Goal: Entertainment & Leisure: Consume media (video, audio)

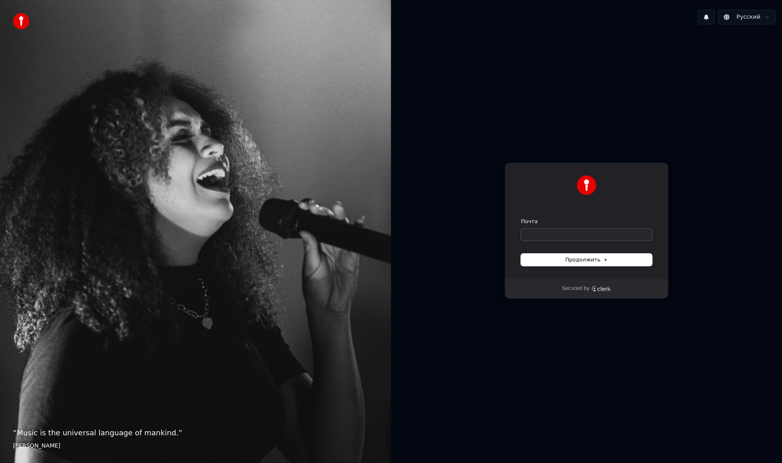
click at [565, 233] on input "Почта" at bounding box center [586, 234] width 131 height 12
type input "*"
click at [601, 261] on span "Продолжить" at bounding box center [586, 259] width 43 height 7
type input "**********"
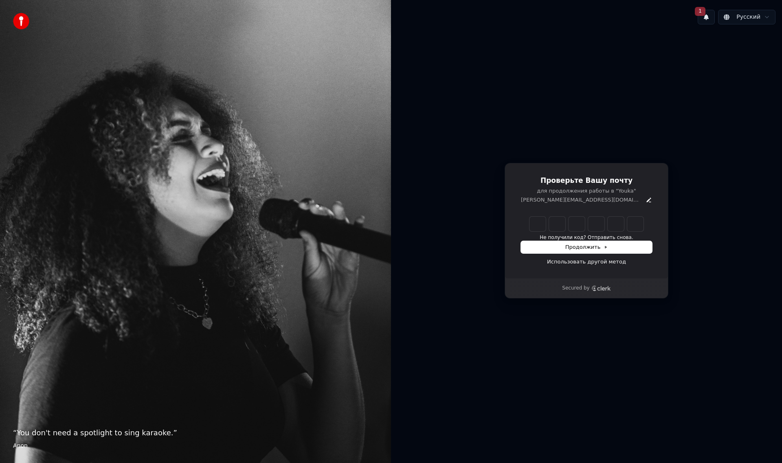
click at [683, 263] on div "Проверьте Вашу почту для продолжения работы в "Youka" denis.shmagaylov@gmail.co…" at bounding box center [586, 231] width 391 height 400
click at [540, 226] on input "Enter verification code" at bounding box center [586, 224] width 114 height 15
paste input "******"
type input "******"
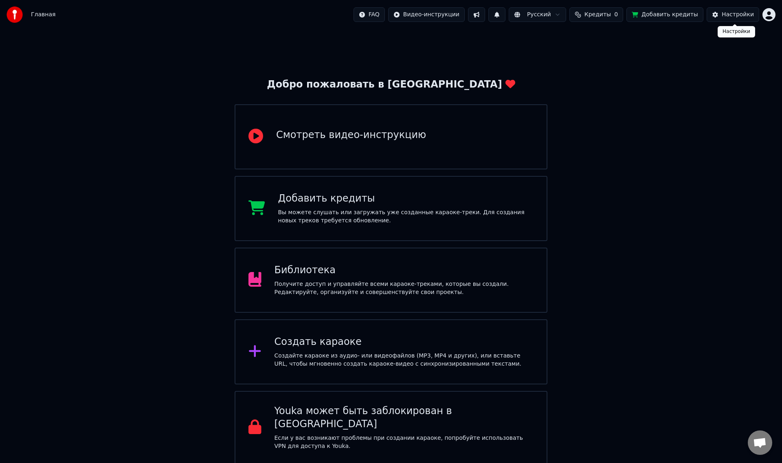
click at [742, 18] on div "Настройки" at bounding box center [738, 15] width 32 height 8
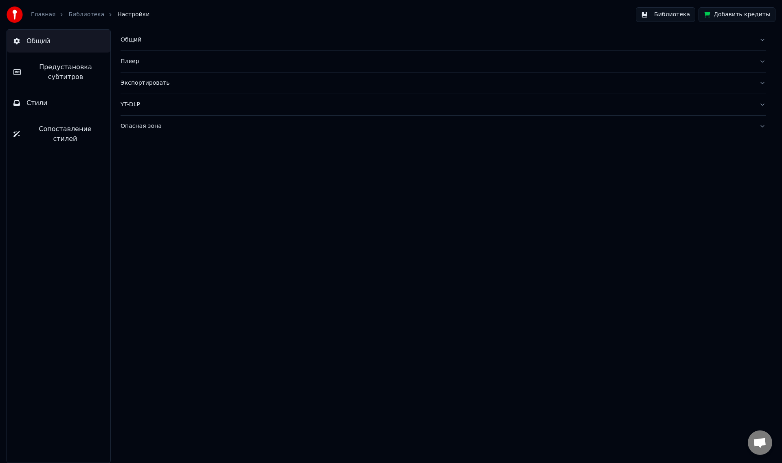
click at [40, 15] on link "Главная" at bounding box center [43, 15] width 24 height 8
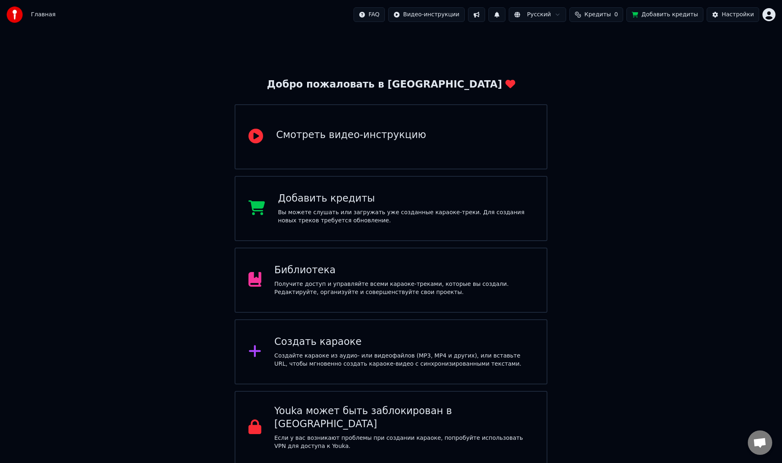
click at [380, 278] on div "Библиотека Получите доступ и управляйте всеми караоке-треками, которые вы созда…" at bounding box center [403, 280] width 259 height 33
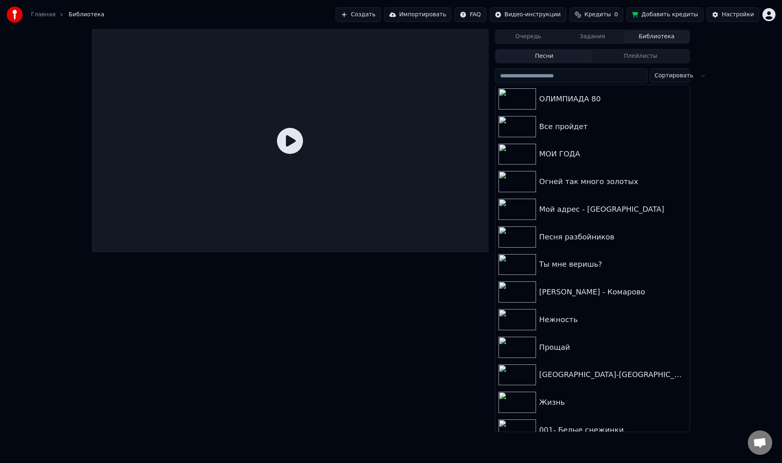
click at [771, 9] on html "Главная Библиотека Создать Импортировать FAQ Видео-инструкции Кредиты 0 Добавит…" at bounding box center [391, 231] width 782 height 463
drag, startPoint x: 740, startPoint y: 149, endPoint x: 733, endPoint y: 142, distance: 10.1
click at [740, 148] on html "Главная Библиотека Создать Импортировать FAQ Видео-инструкции Кредиты 0 Добавит…" at bounding box center [391, 231] width 782 height 463
click at [610, 14] on span "Кредиты" at bounding box center [597, 15] width 26 height 8
click at [607, 61] on button "Обновить" at bounding box center [606, 61] width 49 height 15
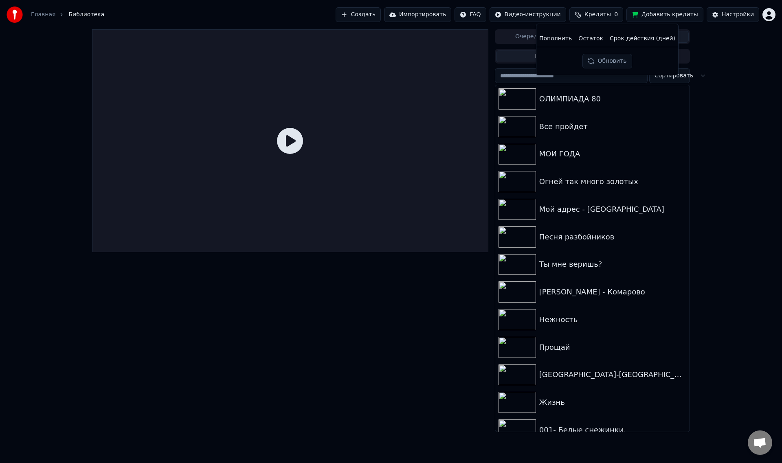
click at [611, 15] on span "Кредиты" at bounding box center [597, 15] width 26 height 8
click at [745, 16] on div "Настройки" at bounding box center [738, 15] width 32 height 8
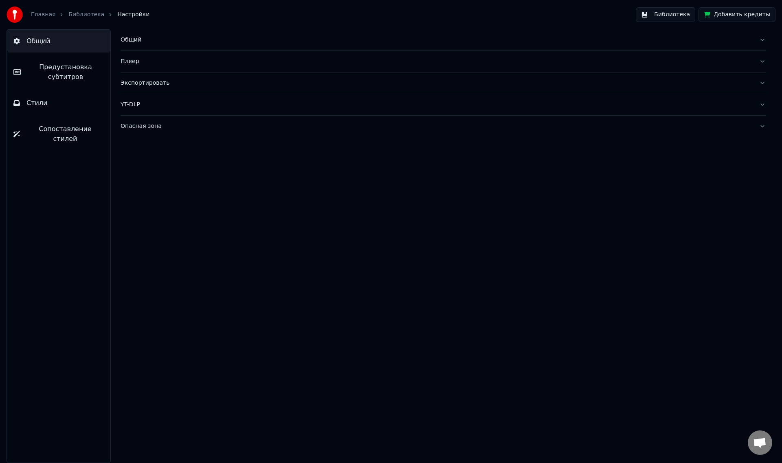
click at [56, 104] on button "Стили" at bounding box center [58, 103] width 103 height 23
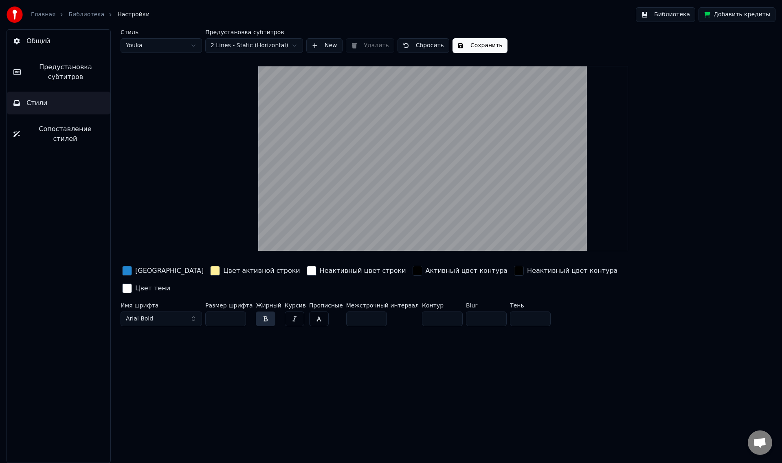
click at [76, 129] on span "Сопоставление стилей" at bounding box center [64, 134] width 77 height 20
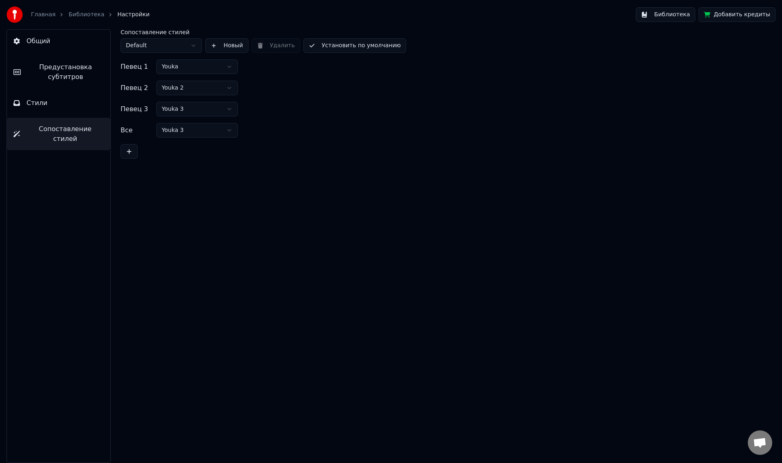
click at [40, 17] on link "Главная" at bounding box center [43, 15] width 24 height 8
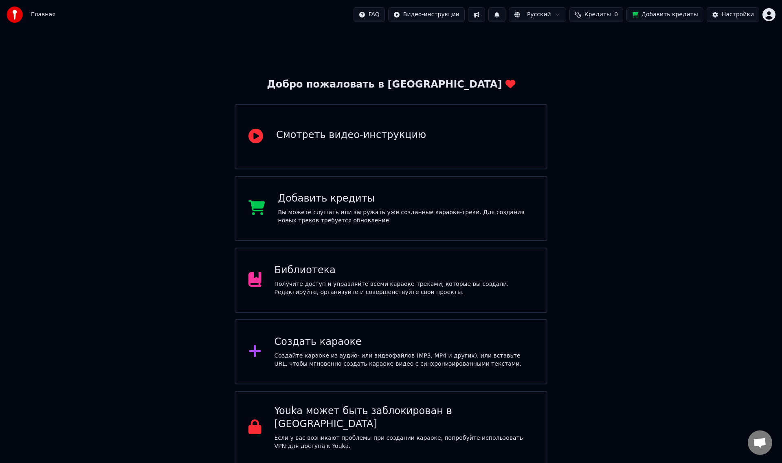
click at [393, 344] on div "Создать караоке" at bounding box center [403, 342] width 259 height 13
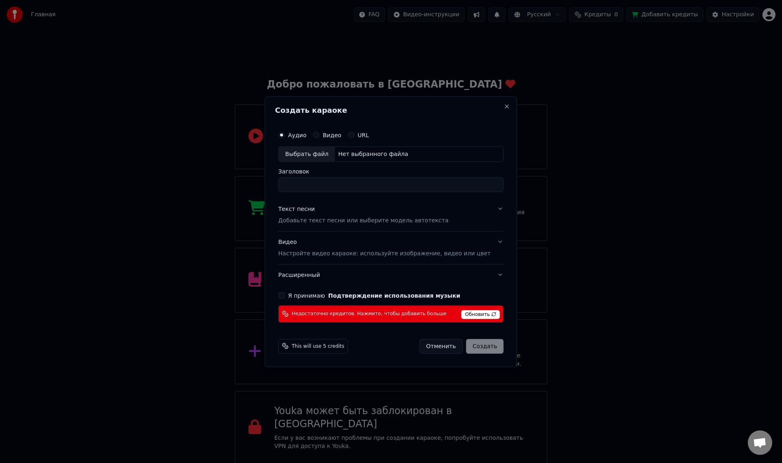
click at [470, 314] on span "Обновить" at bounding box center [480, 314] width 39 height 9
click at [437, 347] on button "Отменить" at bounding box center [441, 346] width 44 height 15
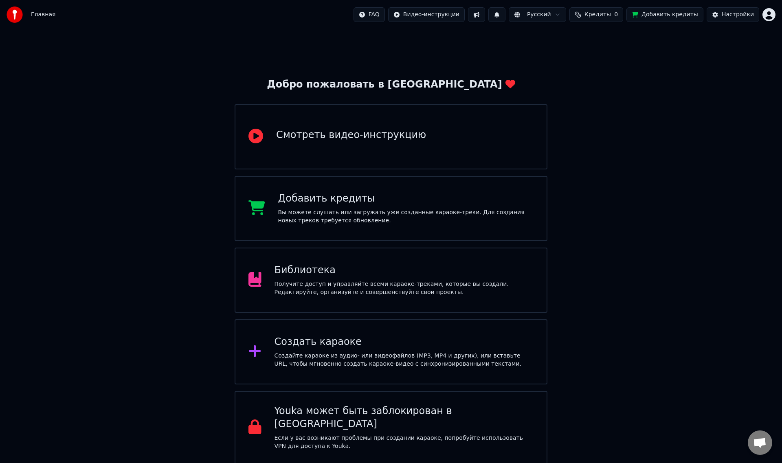
click at [343, 280] on div "Получите доступ и управляйте всеми караоке-треками, которые вы создали. Редакти…" at bounding box center [403, 288] width 259 height 16
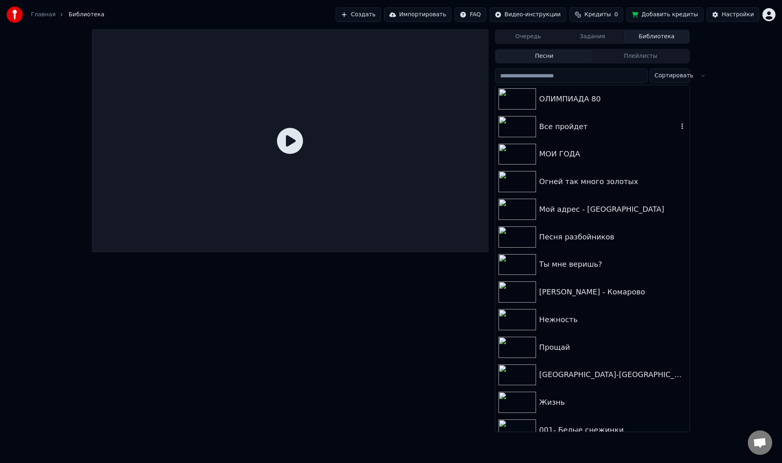
click at [534, 130] on img at bounding box center [516, 126] width 37 height 21
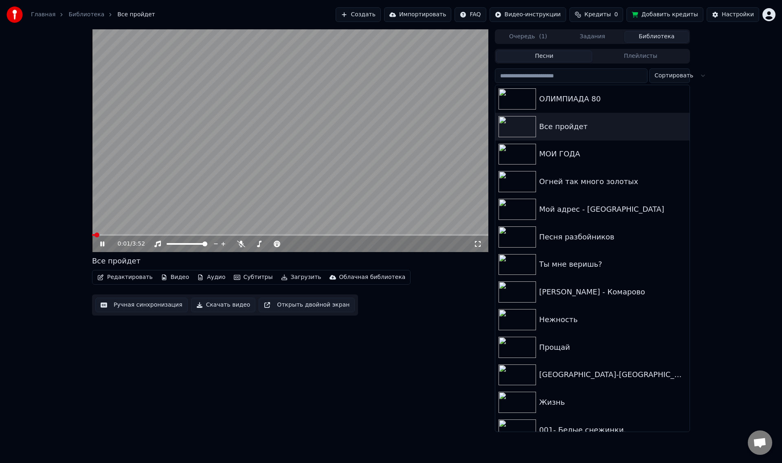
click at [106, 244] on icon at bounding box center [108, 244] width 19 height 7
click at [101, 245] on icon at bounding box center [102, 244] width 5 height 6
click at [92, 235] on span at bounding box center [94, 235] width 5 height 5
click at [269, 244] on span at bounding box center [269, 244] width 5 height 5
click at [263, 244] on span at bounding box center [264, 244] width 5 height 5
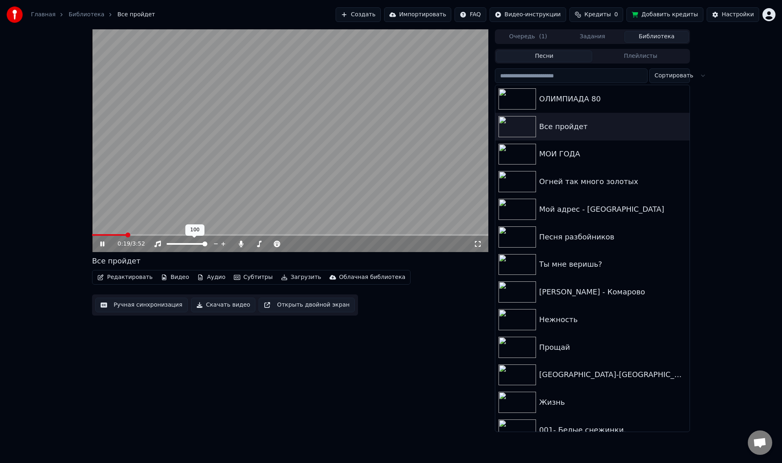
click at [207, 244] on span at bounding box center [204, 244] width 5 height 5
click at [275, 242] on span at bounding box center [274, 244] width 5 height 5
click at [539, 150] on div "МОИ ГОДА" at bounding box center [608, 153] width 139 height 11
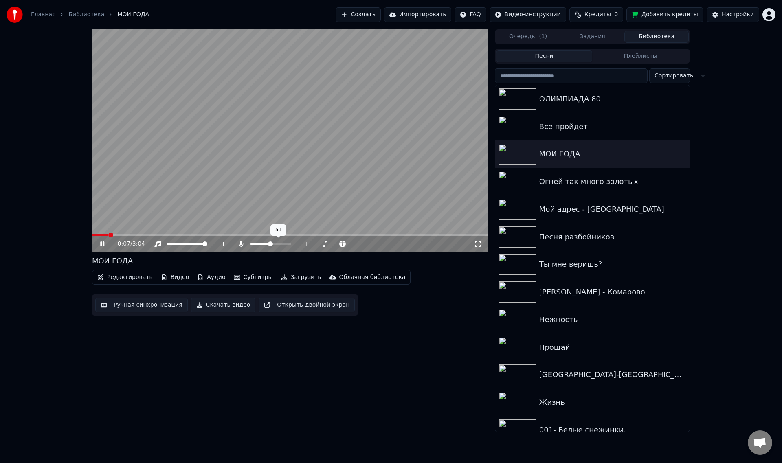
click at [271, 243] on span at bounding box center [260, 244] width 21 height 2
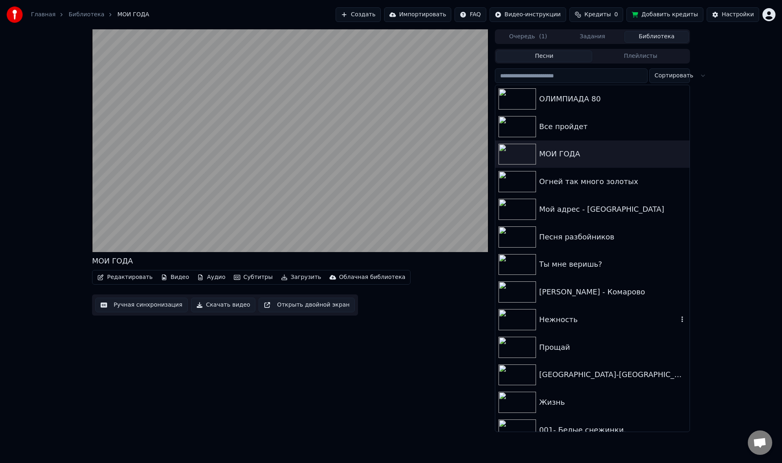
click at [525, 318] on img at bounding box center [516, 319] width 37 height 21
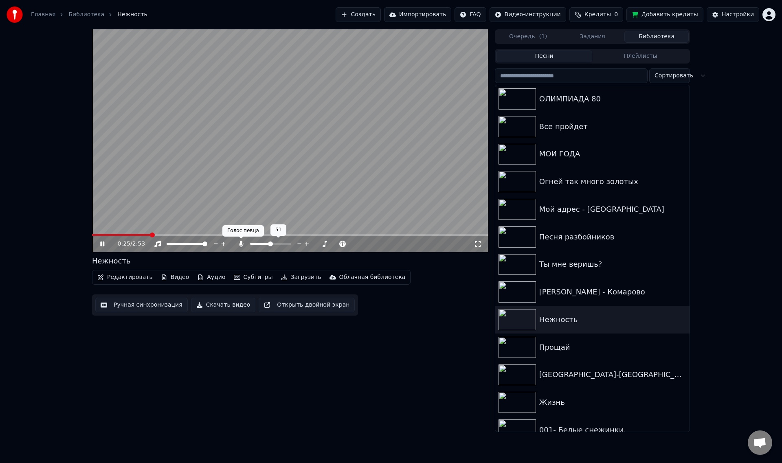
click at [239, 244] on icon at bounding box center [241, 244] width 8 height 7
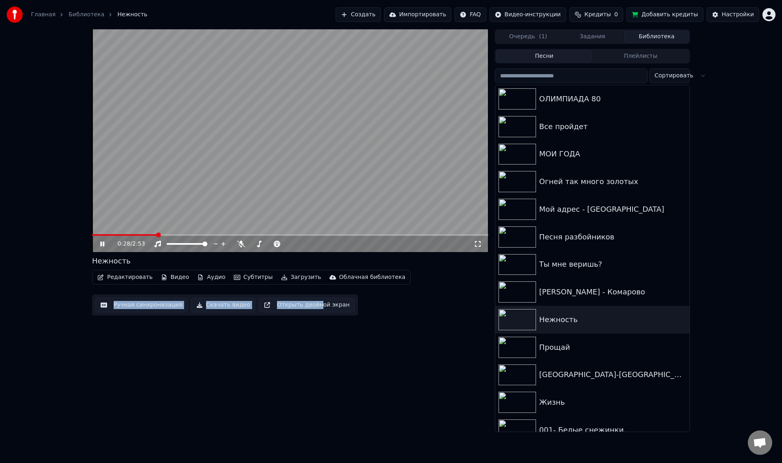
drag, startPoint x: 257, startPoint y: 245, endPoint x: 306, endPoint y: 385, distance: 148.1
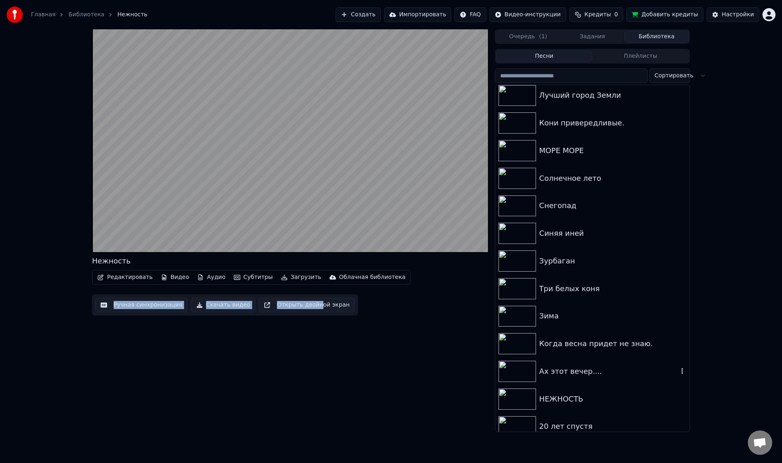
scroll to position [1262, 0]
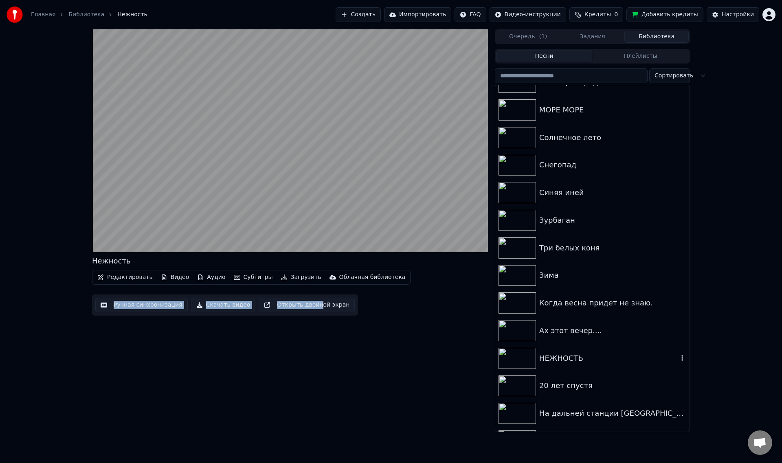
click at [565, 359] on div "НЕЖНОСТЬ" at bounding box center [608, 358] width 139 height 11
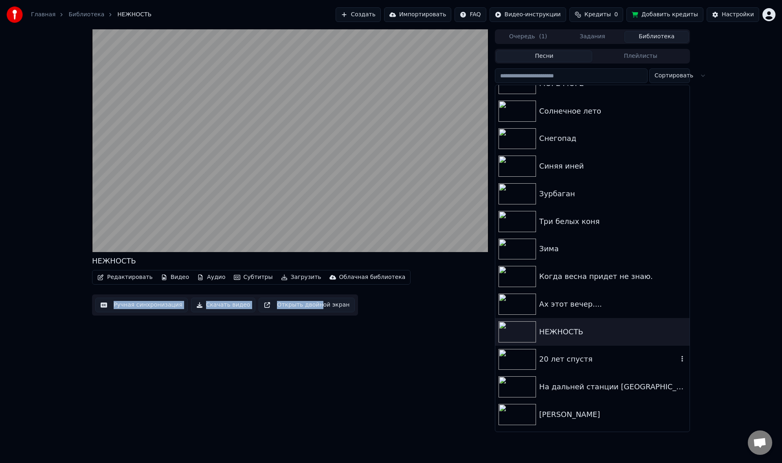
scroll to position [1303, 0]
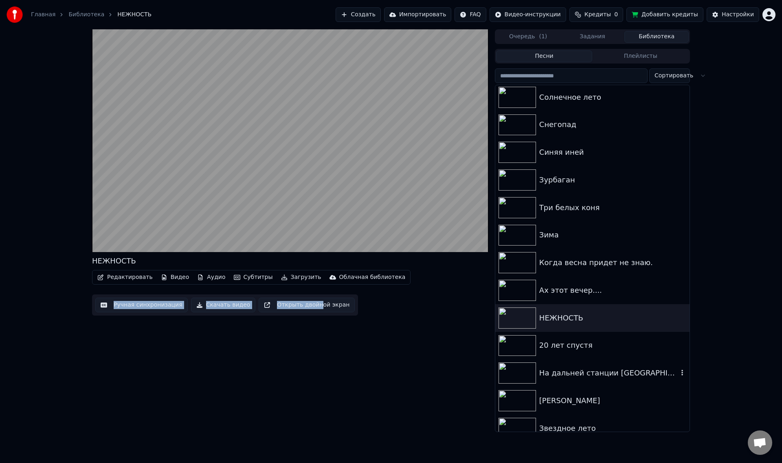
click at [521, 372] on img at bounding box center [516, 372] width 37 height 21
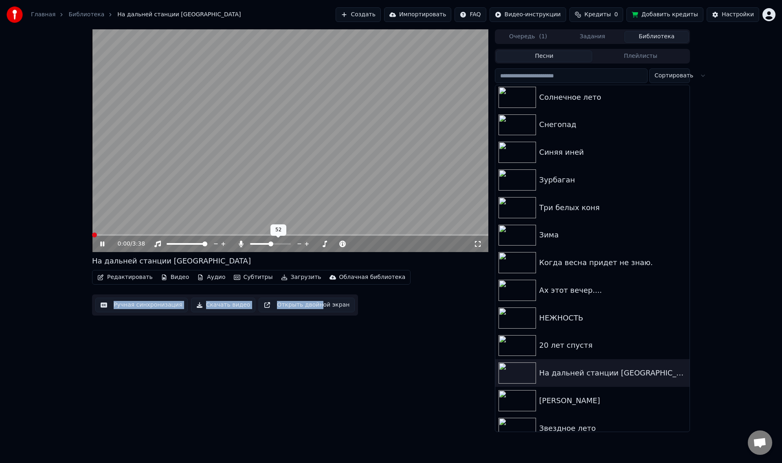
click at [272, 243] on span at bounding box center [270, 244] width 5 height 5
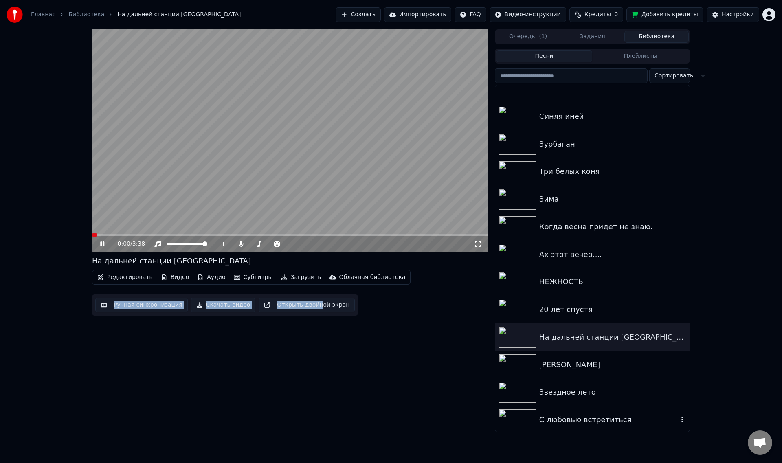
scroll to position [1385, 0]
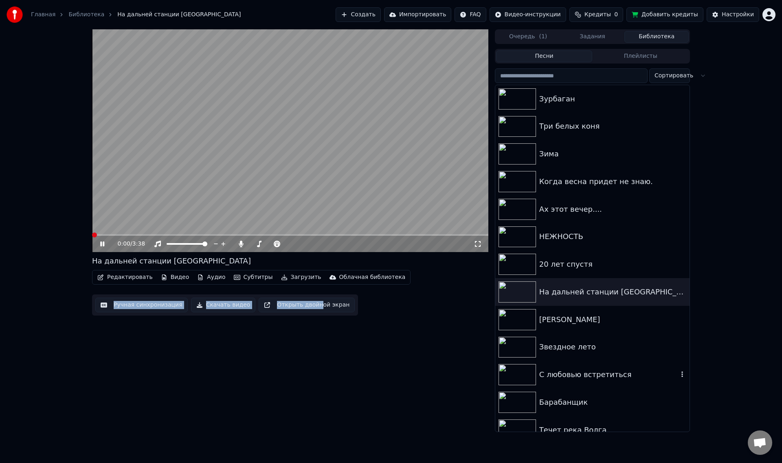
click at [533, 375] on img at bounding box center [516, 374] width 37 height 21
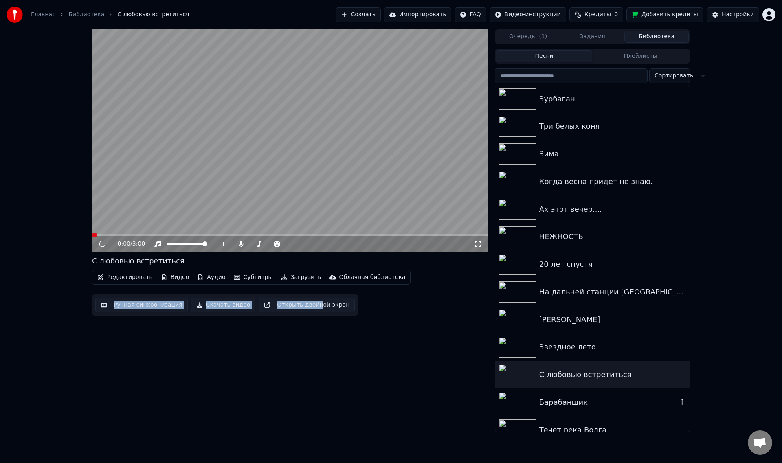
scroll to position [1425, 0]
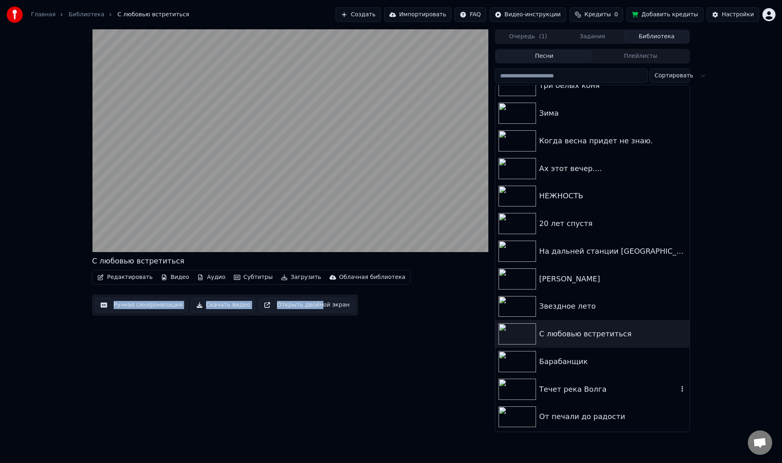
click at [523, 390] on img at bounding box center [516, 389] width 37 height 21
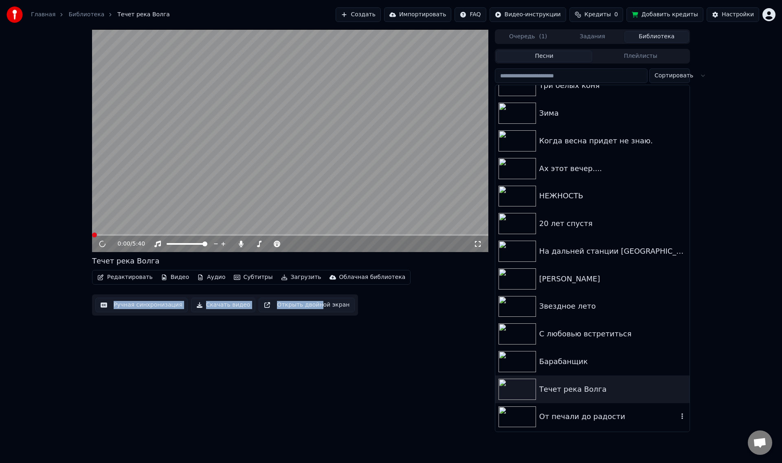
click at [525, 414] on img at bounding box center [516, 416] width 37 height 21
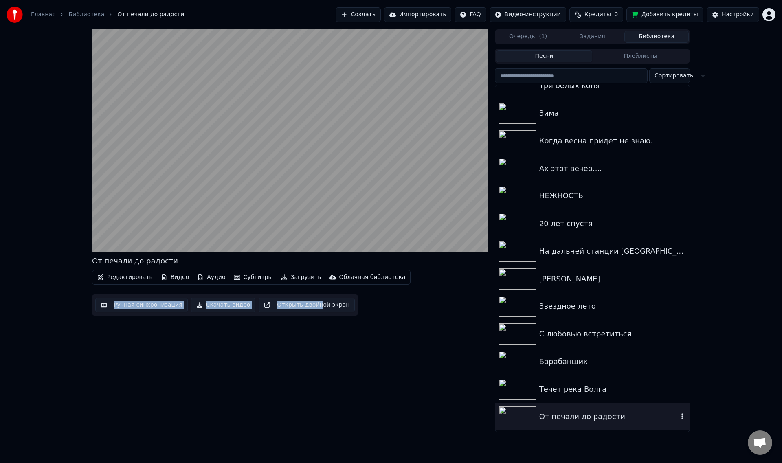
scroll to position [1452, 0]
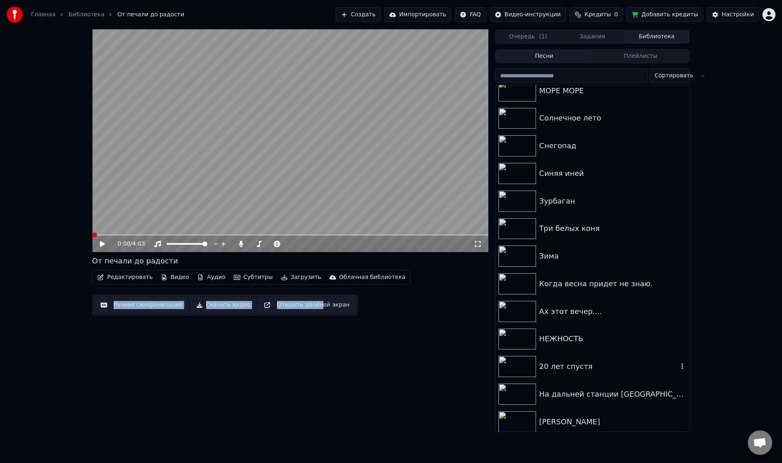
drag, startPoint x: 591, startPoint y: 364, endPoint x: 590, endPoint y: 329, distance: 35.4
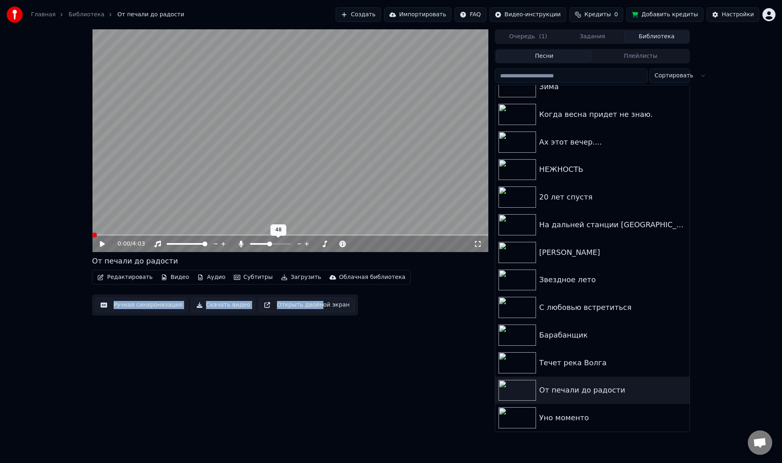
click at [270, 245] on span at bounding box center [260, 244] width 20 height 2
drag, startPoint x: 523, startPoint y: 387, endPoint x: 523, endPoint y: 366, distance: 20.8
click at [523, 386] on img at bounding box center [516, 390] width 37 height 21
click at [520, 361] on img at bounding box center [516, 362] width 37 height 21
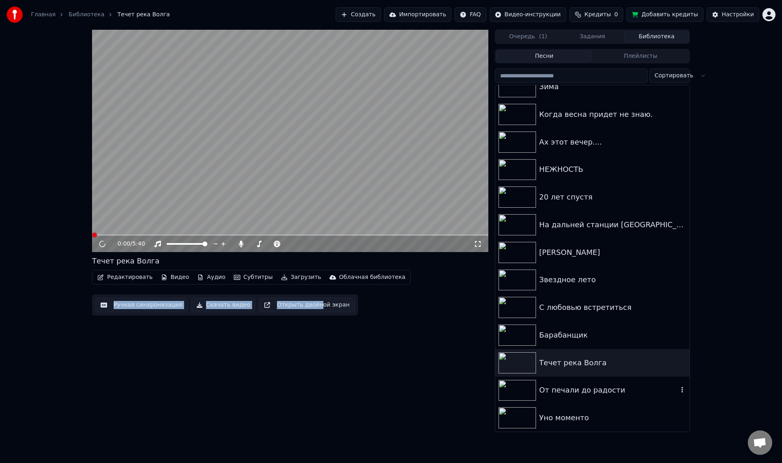
click at [517, 384] on img at bounding box center [516, 390] width 37 height 21
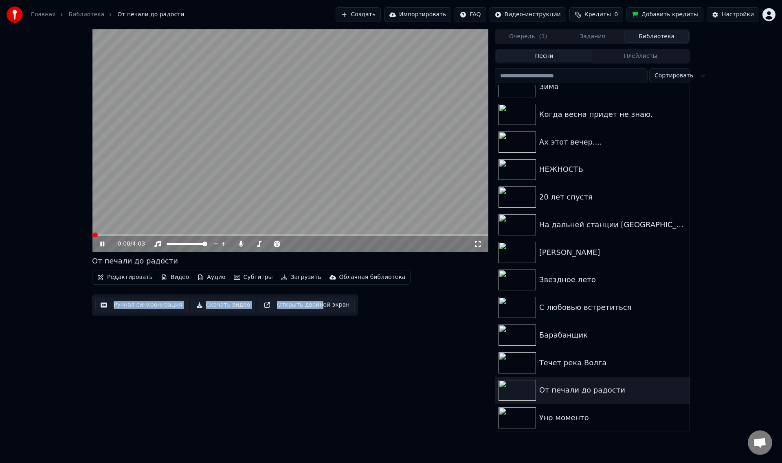
click at [128, 234] on span at bounding box center [290, 235] width 396 height 2
click at [101, 242] on icon at bounding box center [102, 244] width 4 height 5
click at [112, 235] on span at bounding box center [102, 235] width 20 height 2
click at [101, 243] on icon at bounding box center [102, 244] width 5 height 6
drag, startPoint x: 301, startPoint y: 386, endPoint x: 292, endPoint y: 379, distance: 11.3
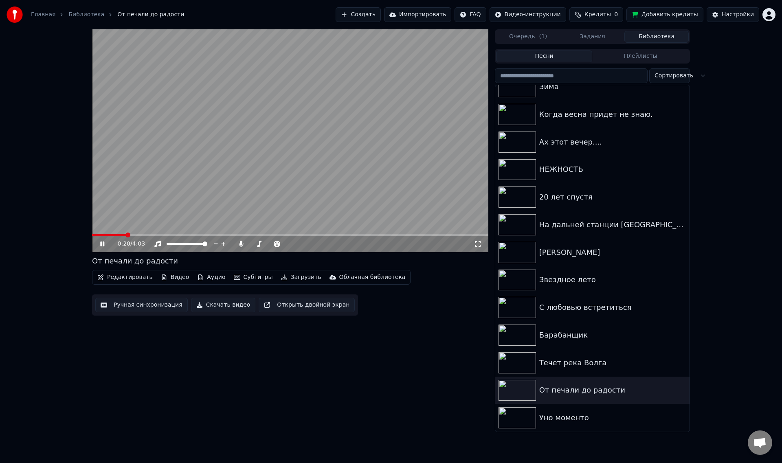
click at [297, 383] on div "0:20 / 4:03 От печали до радости Редактировать Видео Аудио Субтитры Загрузить О…" at bounding box center [290, 230] width 396 height 403
click at [740, 15] on div "Настройки" at bounding box center [738, 15] width 32 height 8
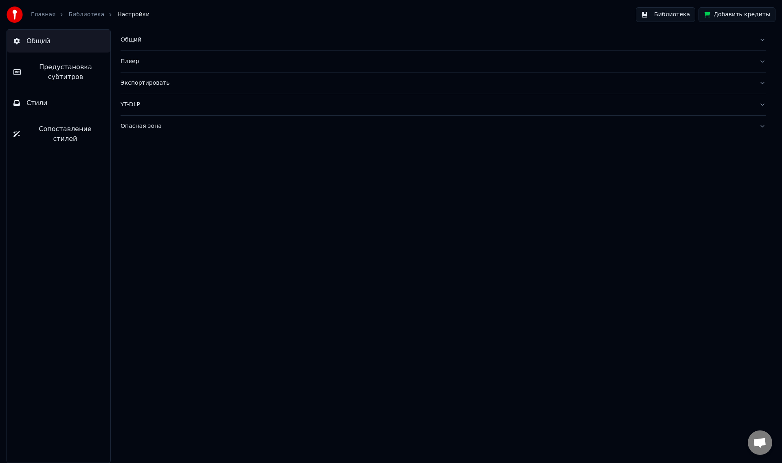
click at [133, 40] on div "Общий" at bounding box center [437, 40] width 632 height 8
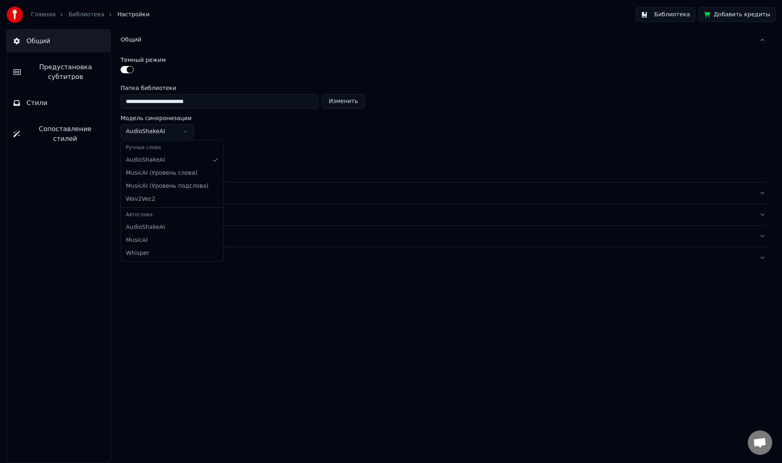
click at [187, 130] on html "**********" at bounding box center [391, 231] width 782 height 463
drag, startPoint x: 229, startPoint y: 135, endPoint x: 226, endPoint y: 137, distance: 4.4
click at [229, 135] on div "AudioShakeAI" at bounding box center [443, 131] width 645 height 15
click at [190, 162] on html "**********" at bounding box center [391, 231] width 782 height 463
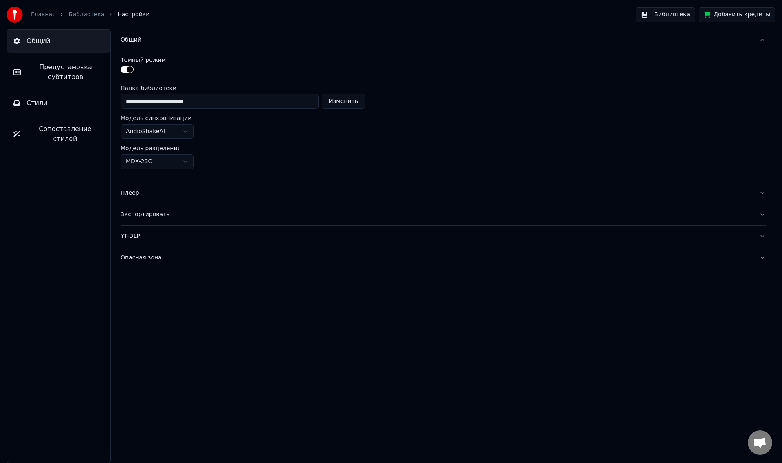
click at [213, 160] on html "**********" at bounding box center [391, 231] width 782 height 463
click at [153, 190] on div "Плеер" at bounding box center [437, 193] width 632 height 8
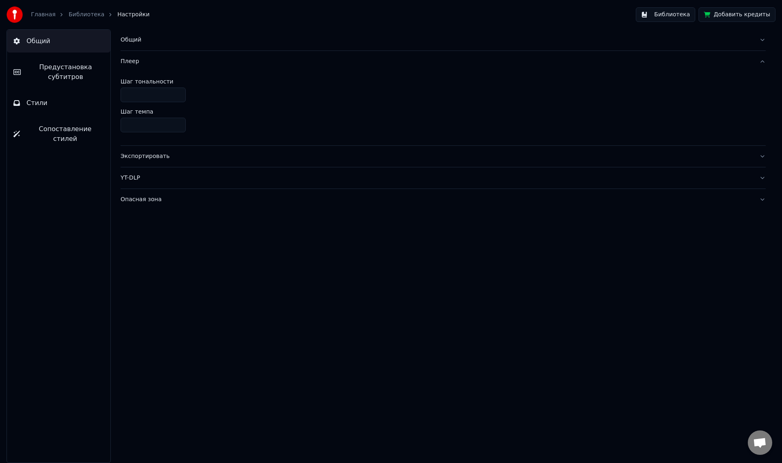
click at [149, 154] on div "Экспортировать" at bounding box center [437, 156] width 632 height 8
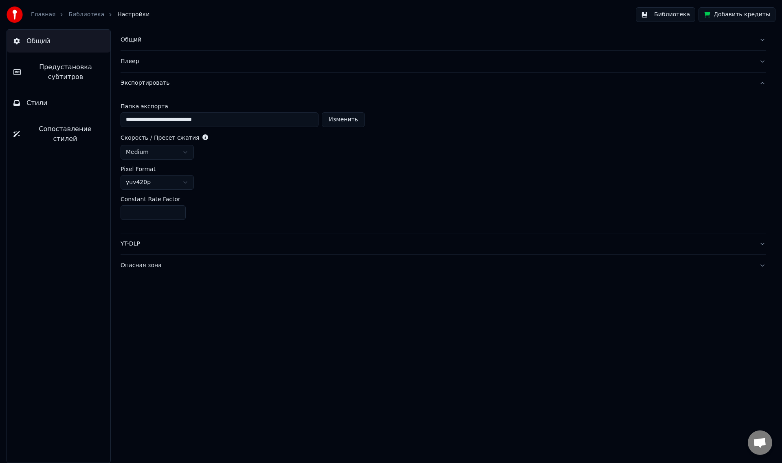
click at [173, 246] on div "YT-DLP" at bounding box center [437, 244] width 632 height 8
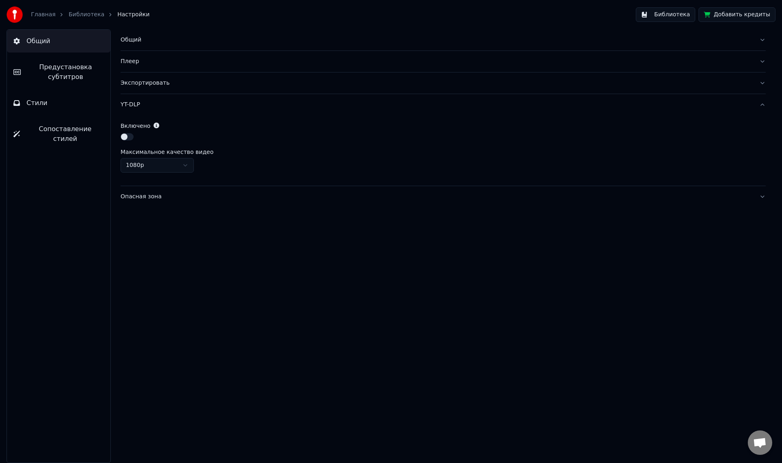
click at [136, 198] on div "Опасная зона" at bounding box center [437, 197] width 632 height 8
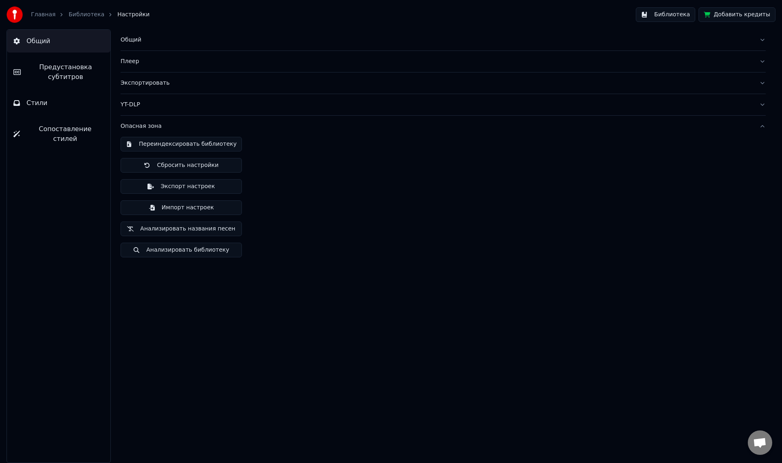
click at [142, 248] on button "Анализировать библиотеку" at bounding box center [181, 250] width 121 height 15
